Goal: Navigation & Orientation: Find specific page/section

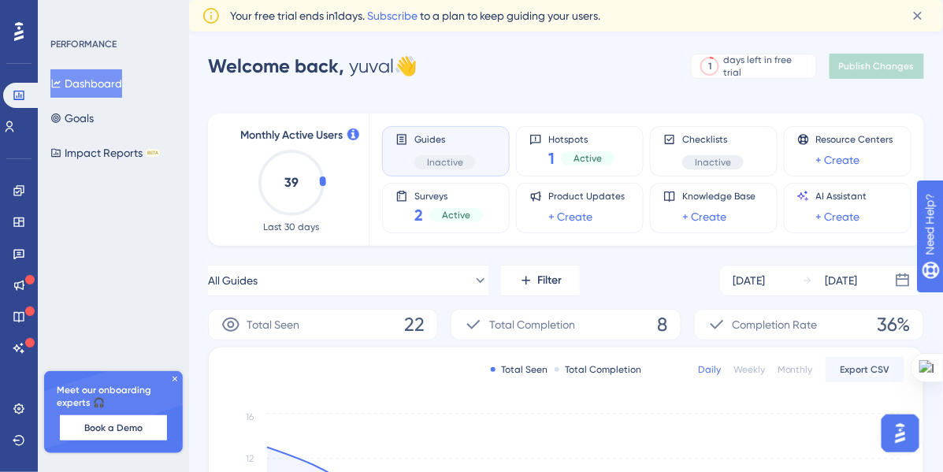
click at [171, 379] on icon at bounding box center [174, 378] width 9 height 9
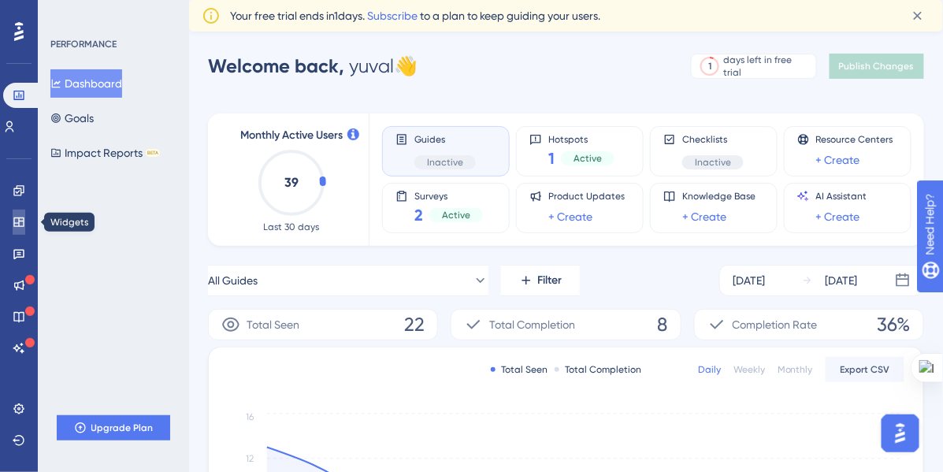
click at [17, 220] on icon at bounding box center [19, 222] width 13 height 13
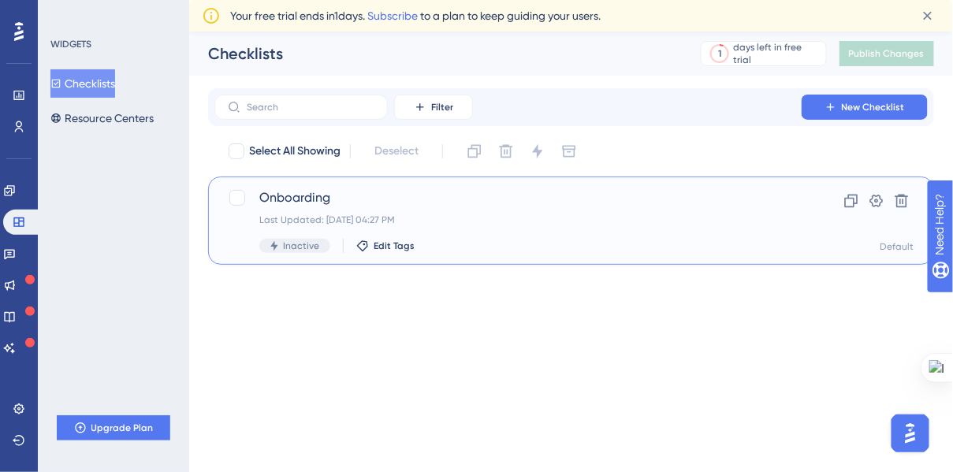
click at [310, 196] on span "Onboarding" at bounding box center [507, 197] width 497 height 19
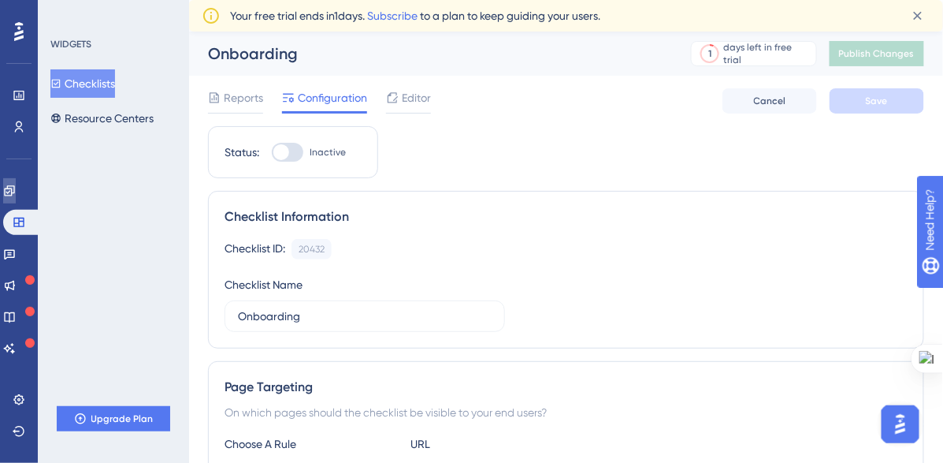
click at [16, 199] on link at bounding box center [9, 190] width 13 height 25
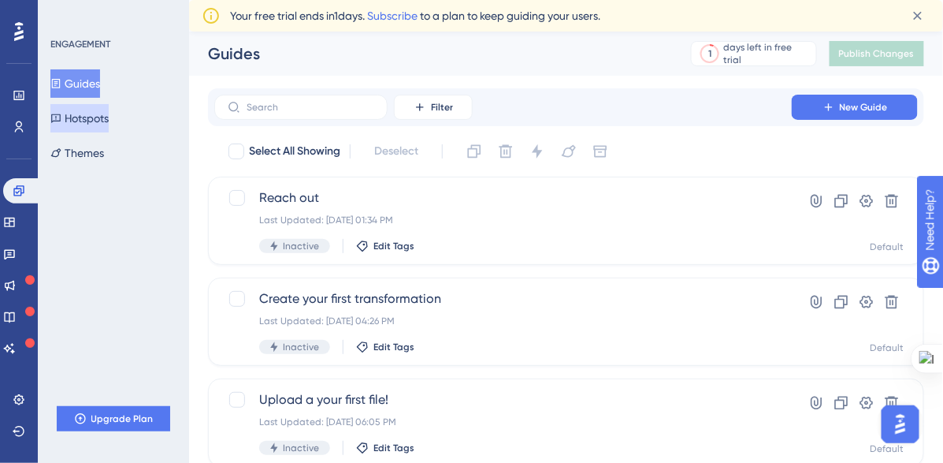
click at [91, 123] on button "Hotspots" at bounding box center [79, 118] width 58 height 28
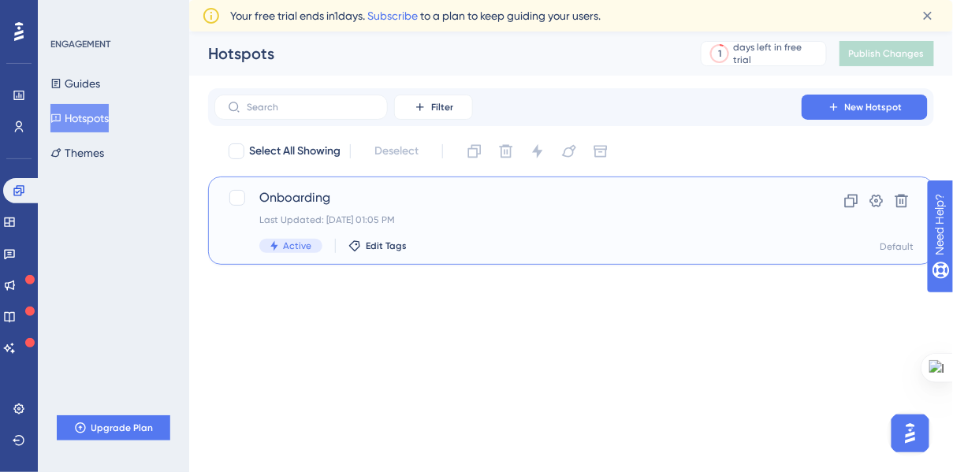
click at [332, 190] on span "Onboarding" at bounding box center [507, 197] width 497 height 19
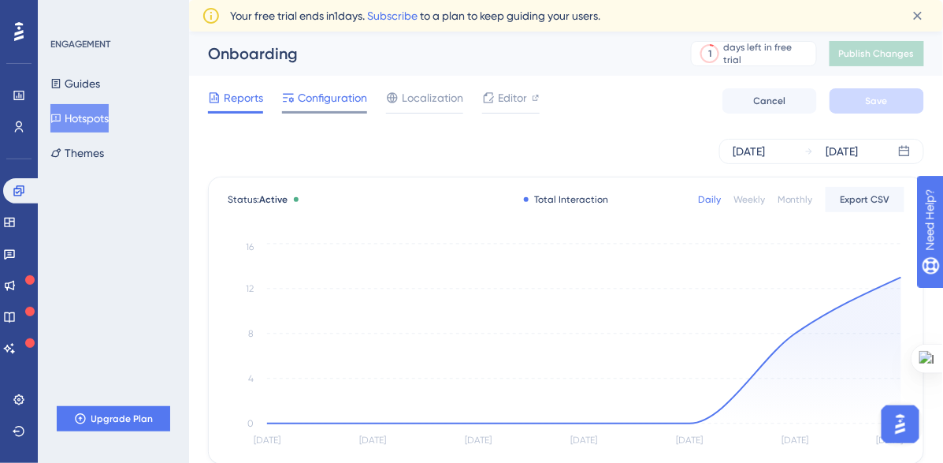
click at [336, 108] on div "Configuration" at bounding box center [324, 100] width 85 height 25
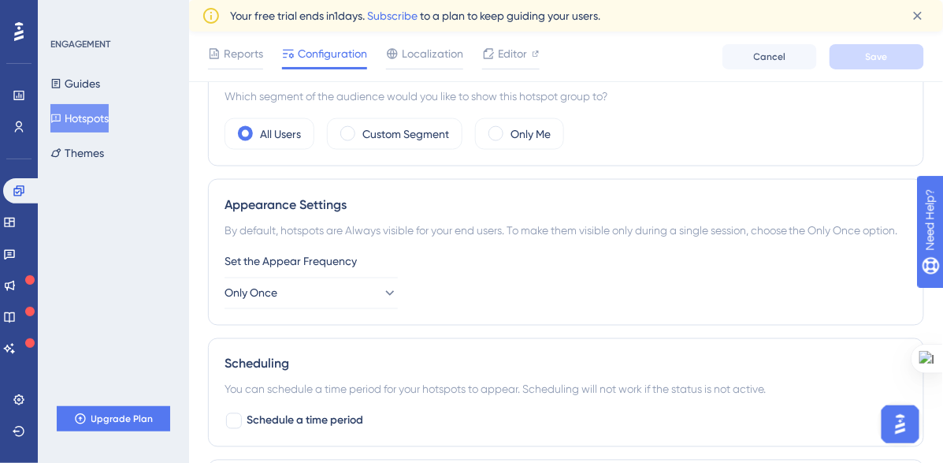
scroll to position [578, 0]
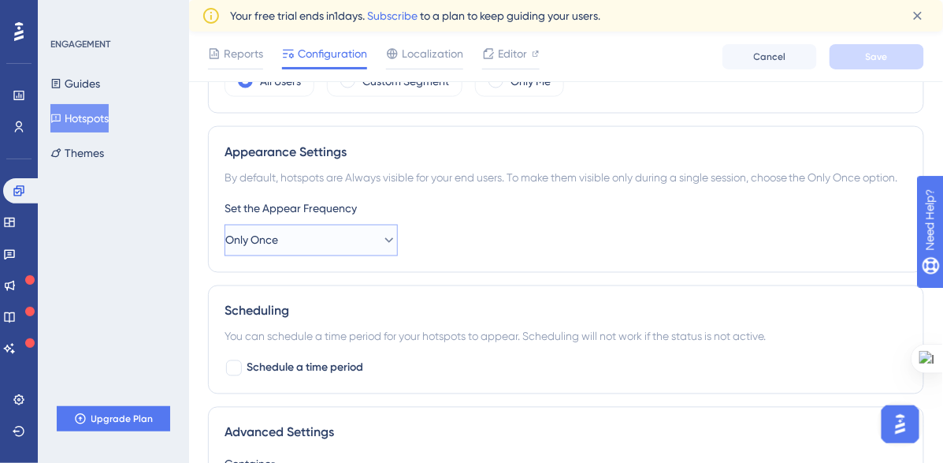
click at [381, 248] on icon at bounding box center [389, 240] width 16 height 16
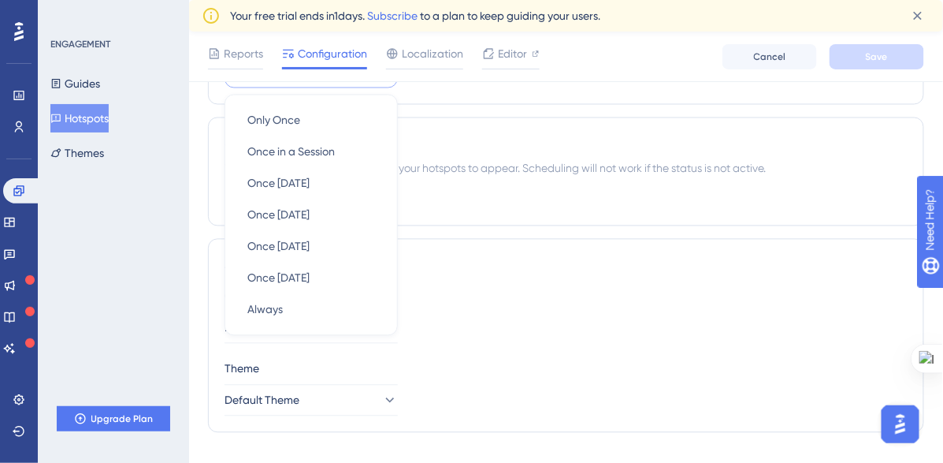
click at [463, 139] on div "Scheduling You can schedule a time period for your hotspots to appear. Scheduli…" at bounding box center [566, 171] width 716 height 109
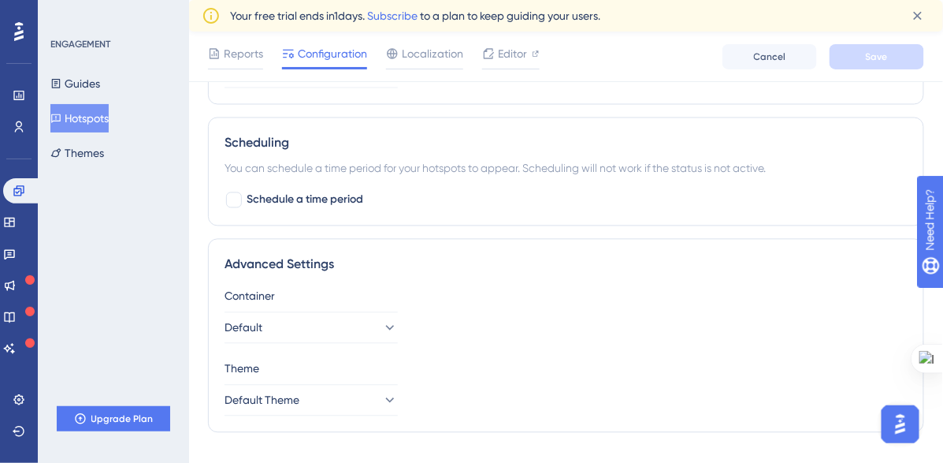
scroll to position [0, 0]
